Goal: Task Accomplishment & Management: Use online tool/utility

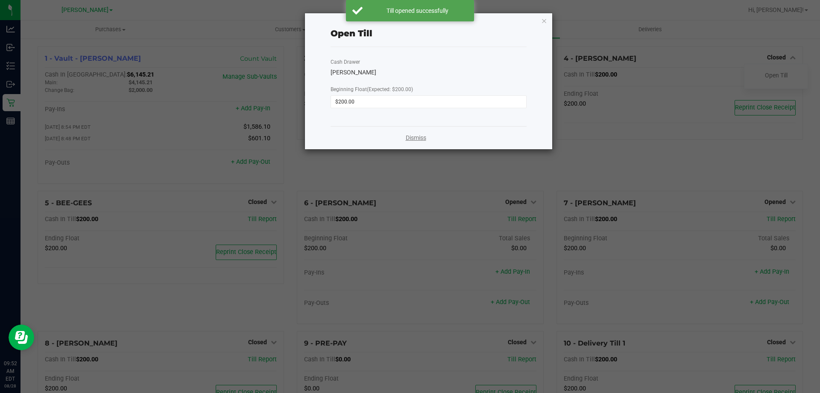
click at [423, 137] on link "Dismiss" at bounding box center [416, 137] width 21 height 9
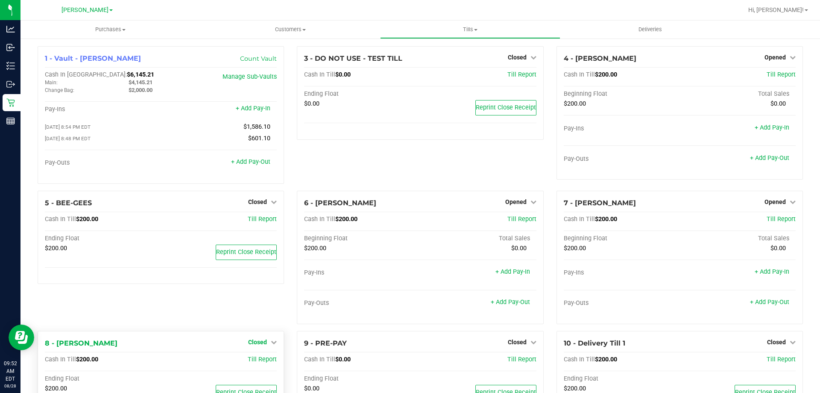
click at [260, 340] on span "Closed" at bounding box center [257, 341] width 19 height 7
click at [261, 361] on link "Open Till" at bounding box center [257, 359] width 23 height 7
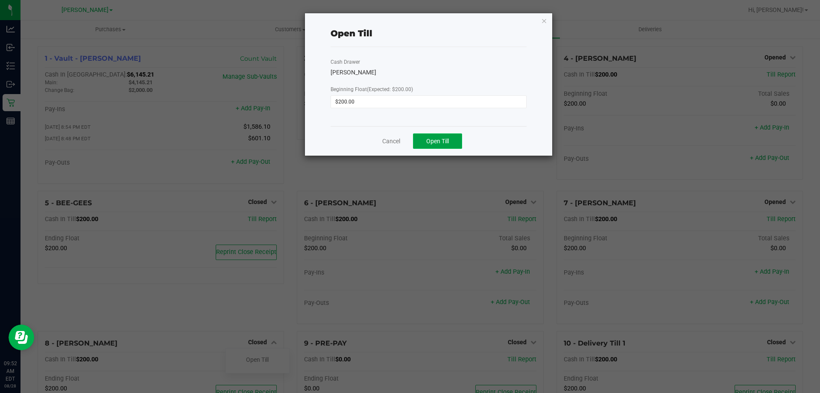
click at [444, 143] on span "Open Till" at bounding box center [437, 141] width 23 height 7
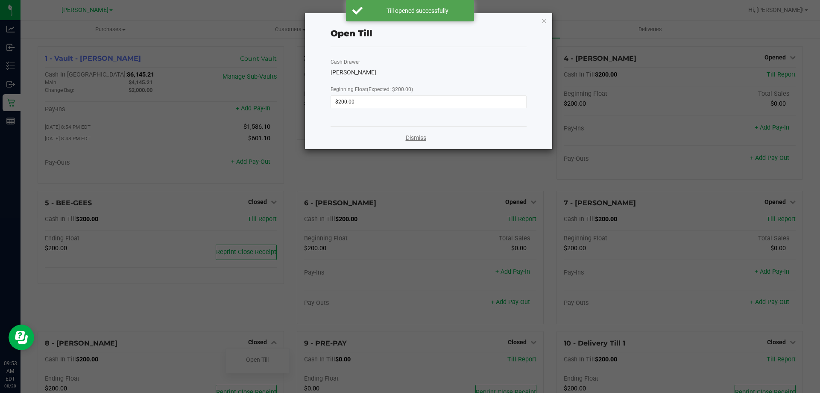
click at [423, 134] on link "Dismiss" at bounding box center [416, 137] width 21 height 9
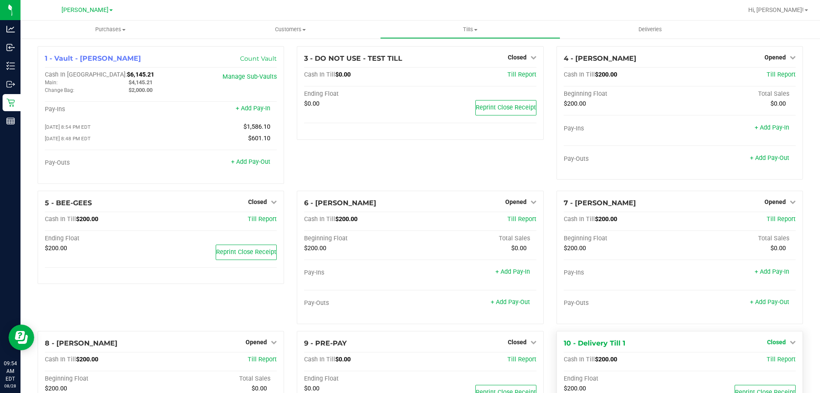
click at [778, 344] on span "Closed" at bounding box center [776, 341] width 19 height 7
click at [768, 360] on link "Open Till" at bounding box center [776, 359] width 23 height 7
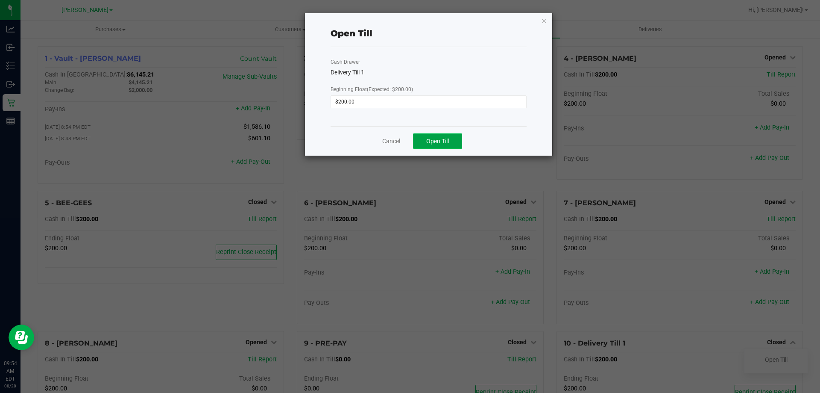
click at [427, 143] on span "Open Till" at bounding box center [437, 141] width 23 height 7
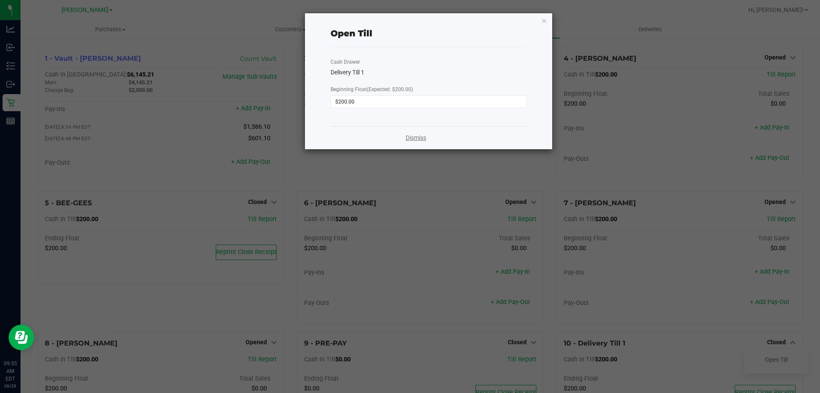
click at [413, 140] on link "Dismiss" at bounding box center [416, 137] width 21 height 9
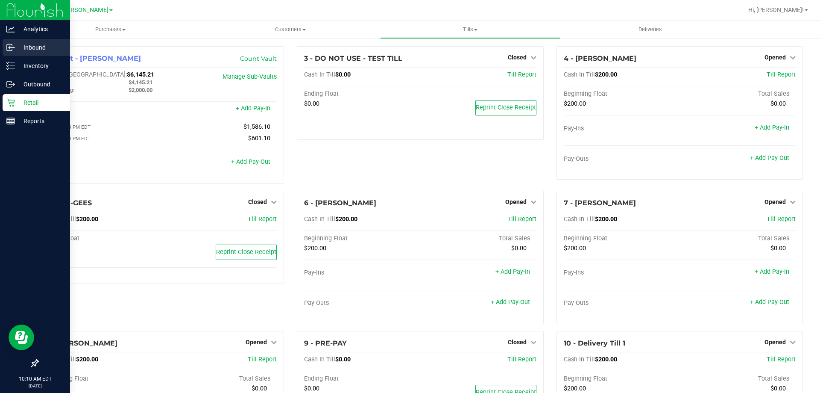
click at [22, 47] on p "Inbound" at bounding box center [40, 47] width 51 height 10
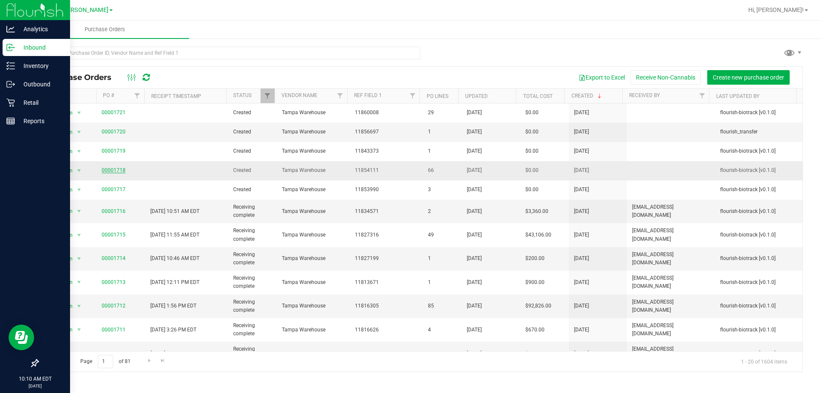
click at [110, 167] on link "00001718" at bounding box center [114, 170] width 24 height 6
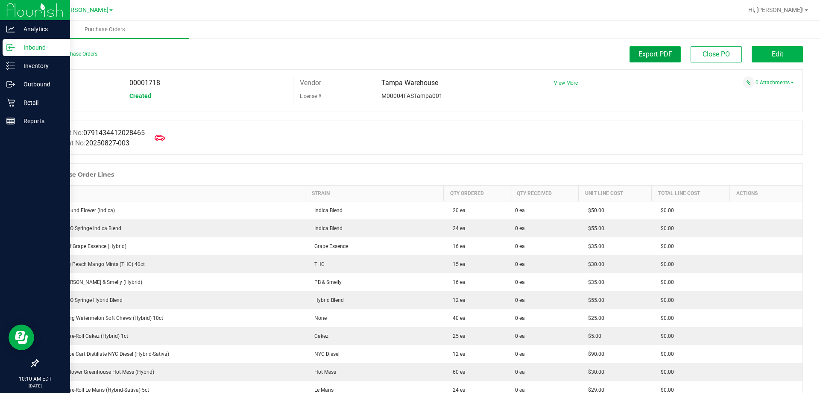
click at [664, 57] on span "Export PDF" at bounding box center [656, 54] width 34 height 8
click at [54, 52] on link "Back to Purchase Orders" at bounding box center [68, 54] width 60 height 6
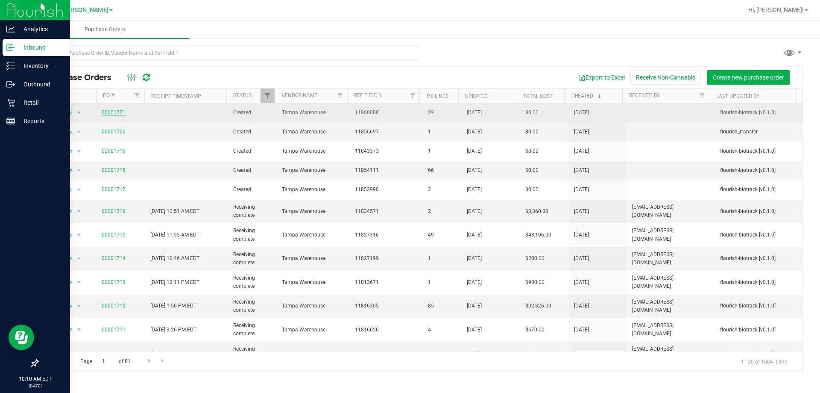
click at [117, 112] on link "00001721" at bounding box center [114, 112] width 24 height 6
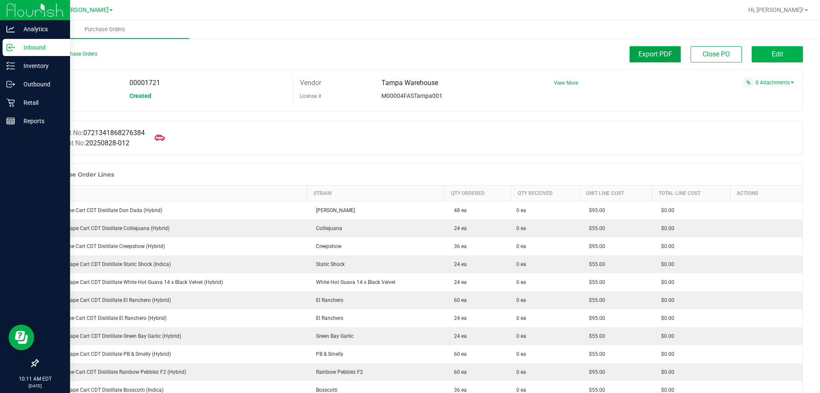
click at [651, 50] on span "Export PDF" at bounding box center [656, 54] width 34 height 8
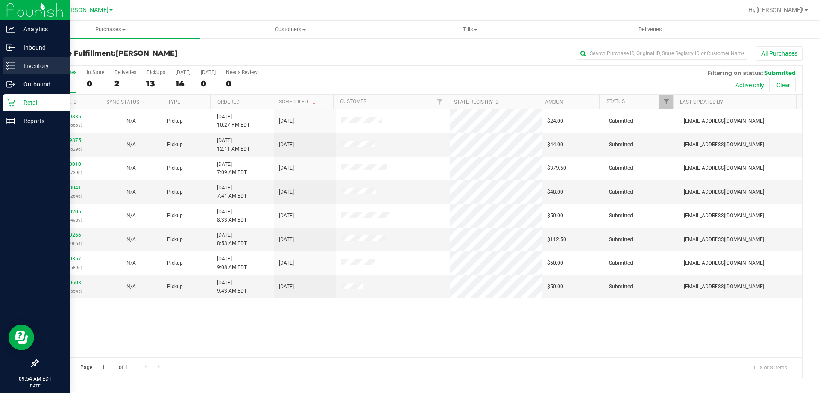
click at [17, 67] on p "Inventory" at bounding box center [40, 66] width 51 height 10
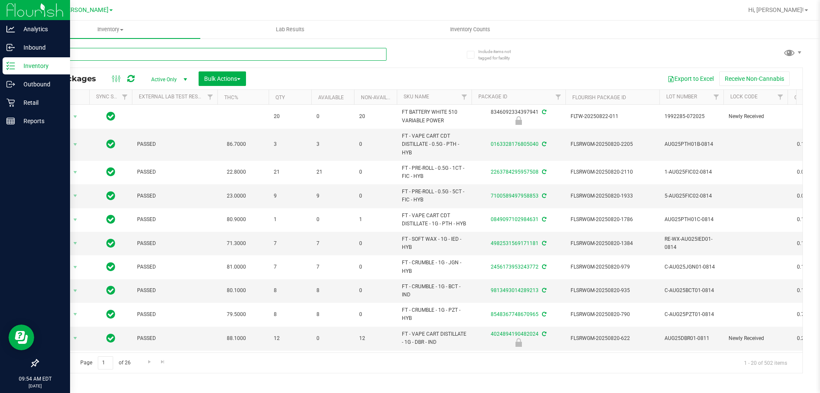
click at [202, 54] on input "text" at bounding box center [212, 54] width 349 height 13
type input "5644562537353491"
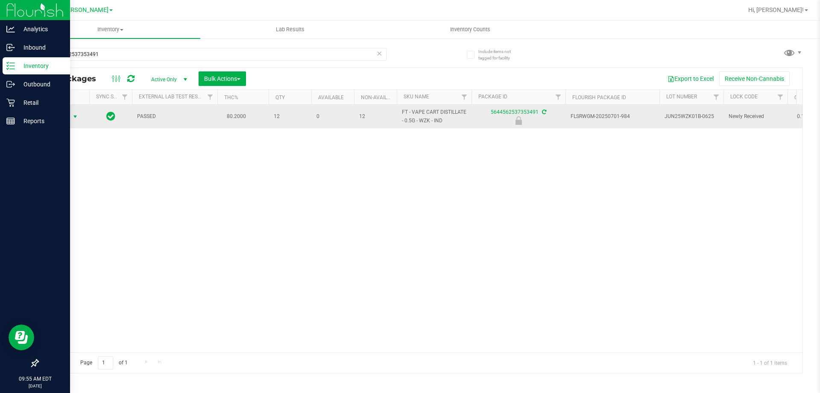
click at [63, 115] on span "Action" at bounding box center [58, 117] width 23 height 12
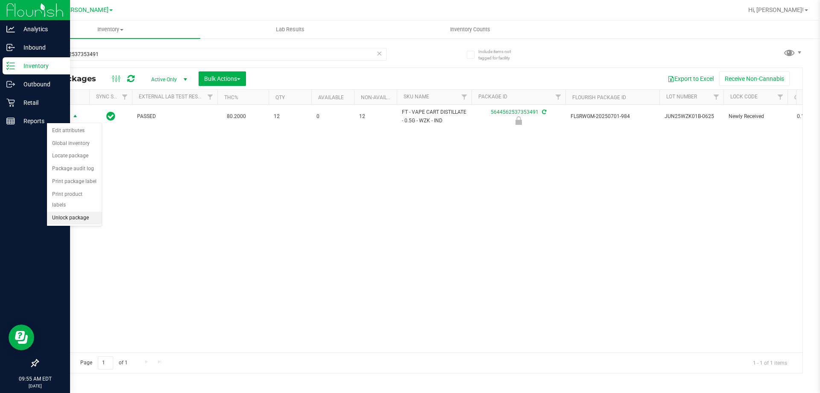
click at [89, 211] on li "Unlock package" at bounding box center [74, 217] width 55 height 13
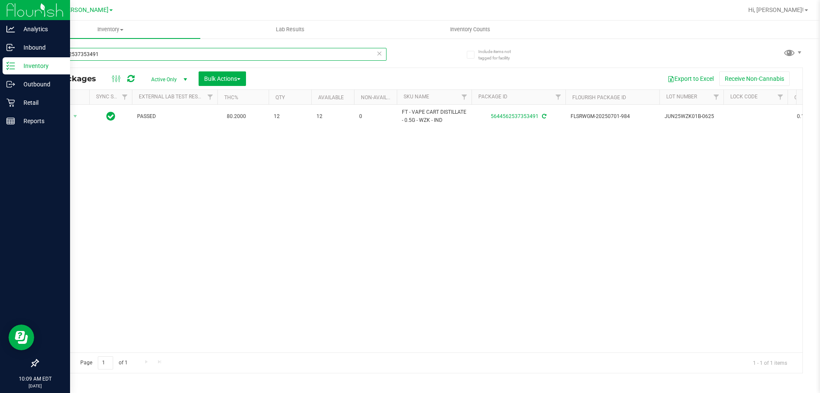
click at [135, 54] on input "5644562537353491" at bounding box center [212, 54] width 349 height 13
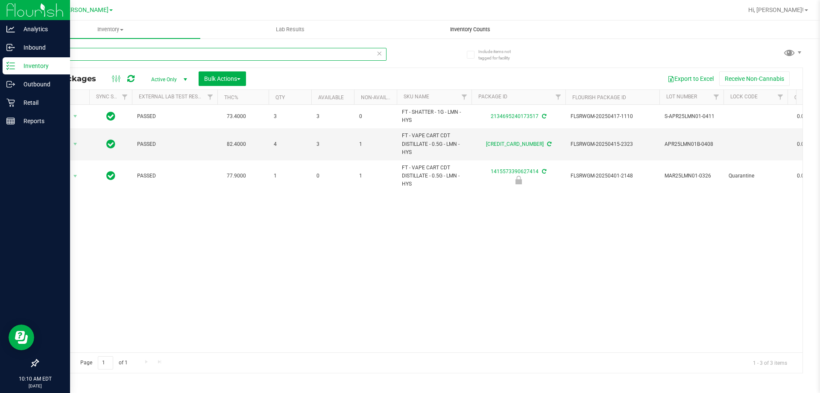
type input "lmn"
